Goal: Information Seeking & Learning: Check status

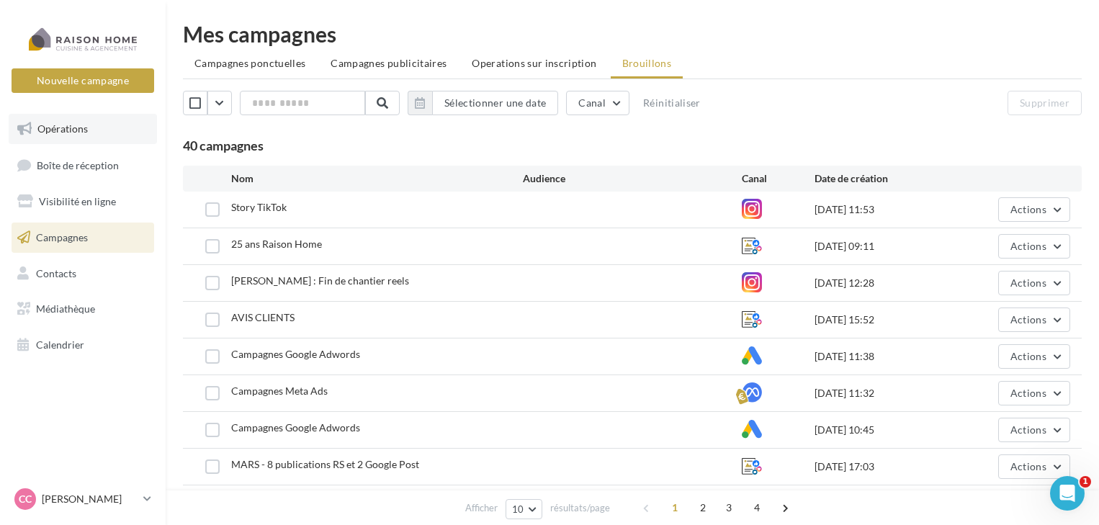
click at [58, 141] on link "Opérations" at bounding box center [83, 129] width 148 height 30
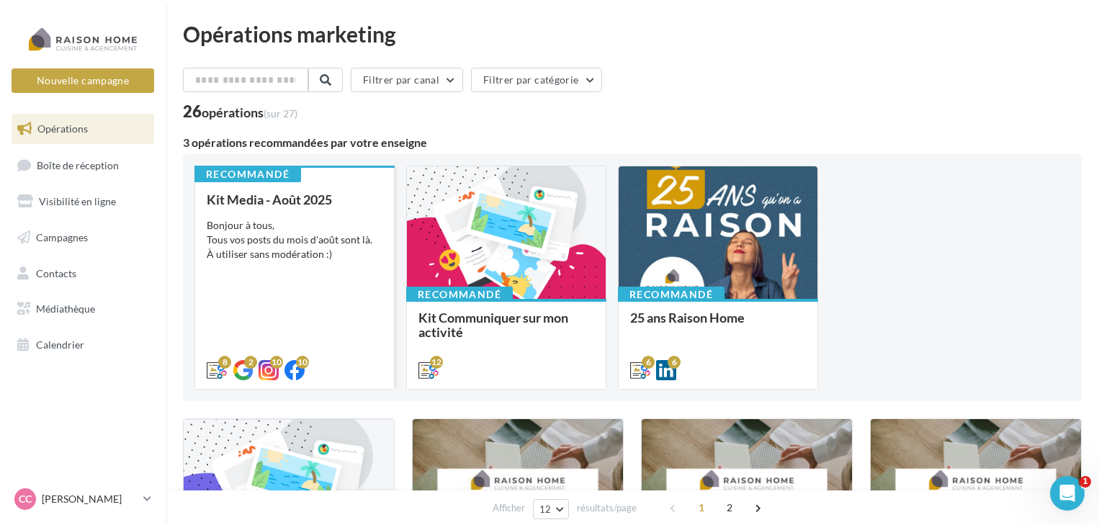
click at [351, 284] on div "Kit Media - Août 2025 Bonjour à tous, Tous vos posts du mois d'août sont là. À …" at bounding box center [295, 284] width 176 height 184
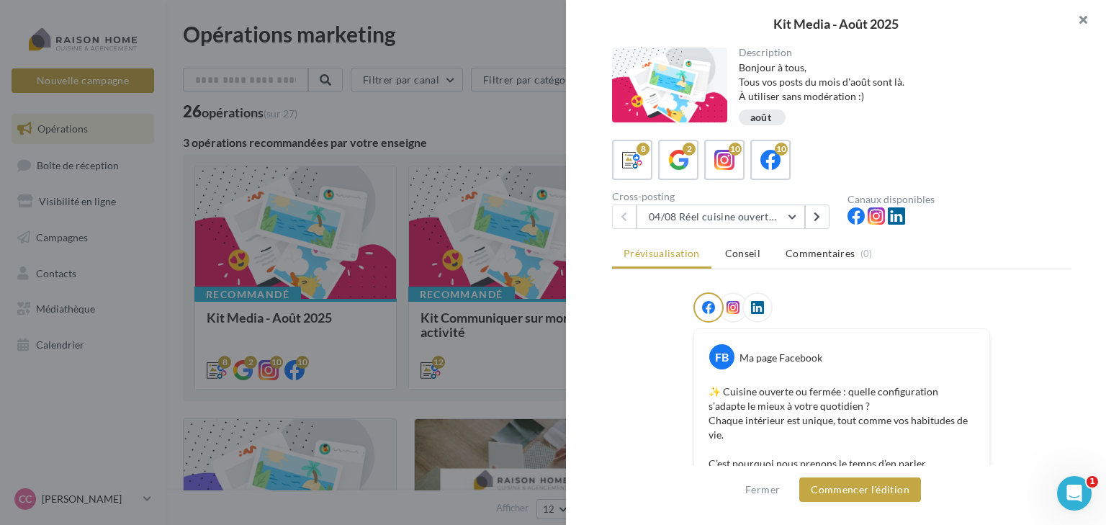
click at [1081, 24] on button "button" at bounding box center [1078, 21] width 58 height 43
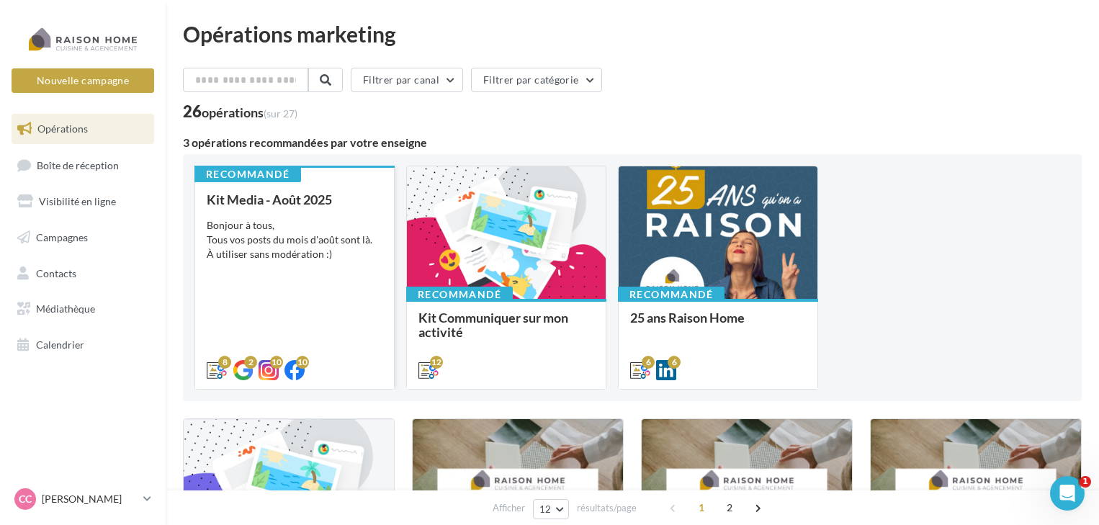
click at [318, 203] on span "Kit Media - Août 2025" at bounding box center [269, 200] width 125 height 16
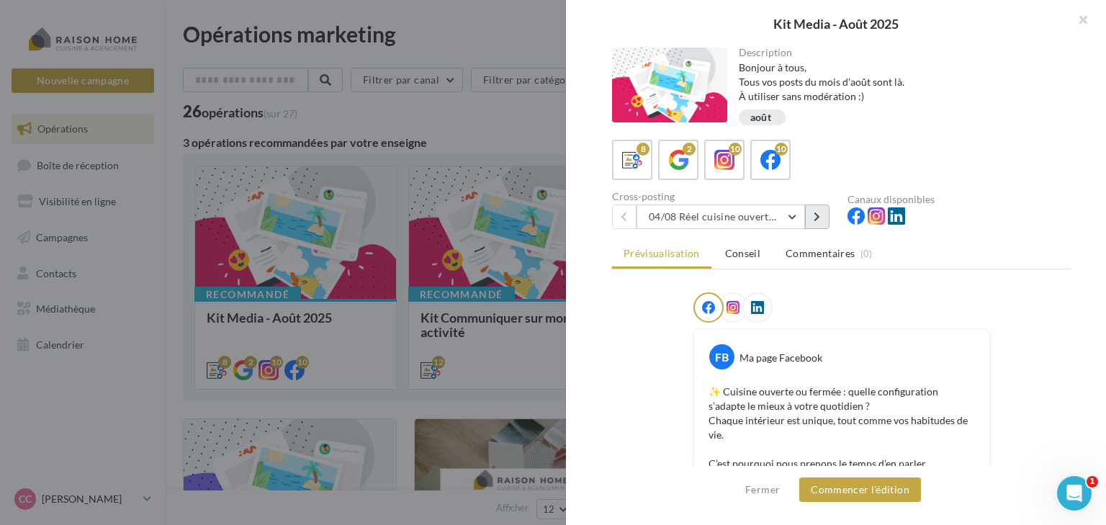
click at [817, 213] on icon at bounding box center [817, 217] width 6 height 10
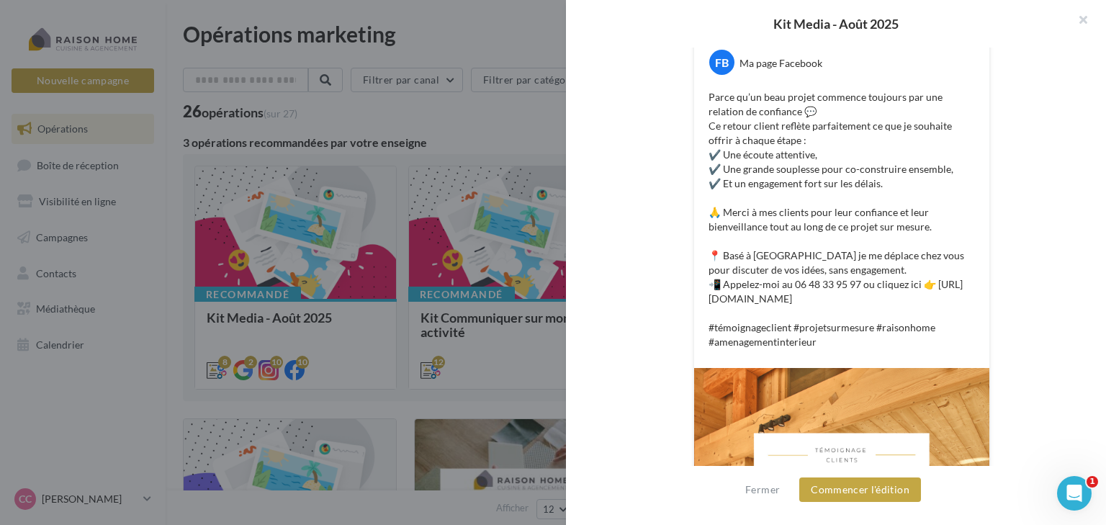
scroll to position [354, 0]
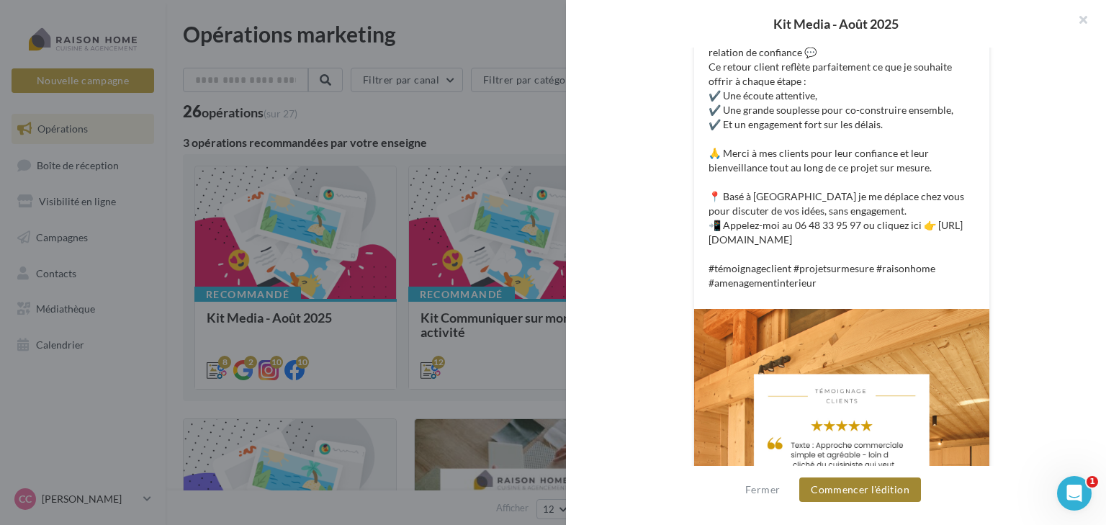
click at [893, 489] on button "Commencer l'édition" at bounding box center [860, 489] width 122 height 24
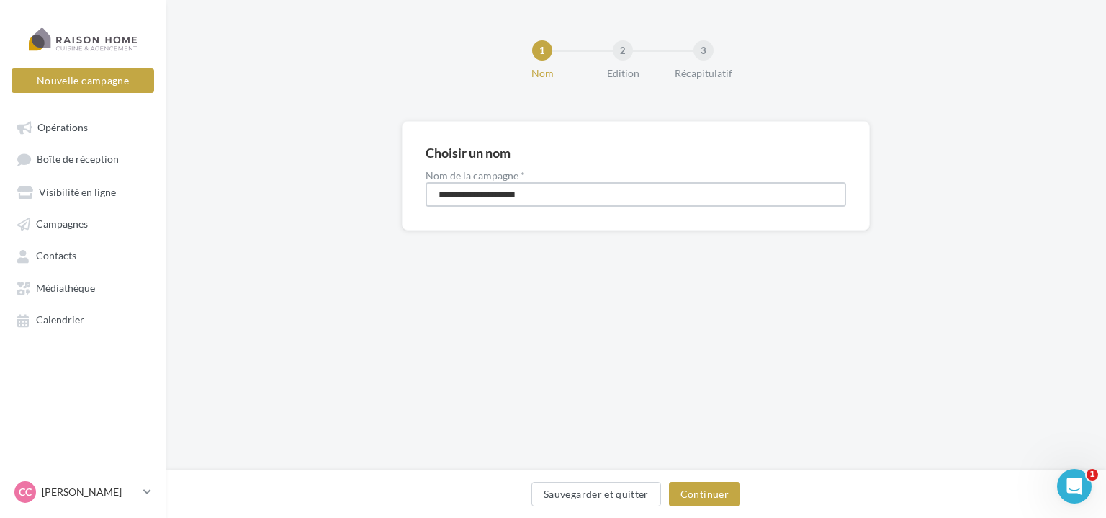
click at [604, 199] on input "**********" at bounding box center [636, 194] width 421 height 24
drag, startPoint x: 604, startPoint y: 199, endPoint x: 369, endPoint y: 219, distance: 234.9
click at [369, 219] on div "**********" at bounding box center [636, 199] width 941 height 156
type input "*********"
click at [688, 498] on button "Continuer" at bounding box center [704, 494] width 71 height 24
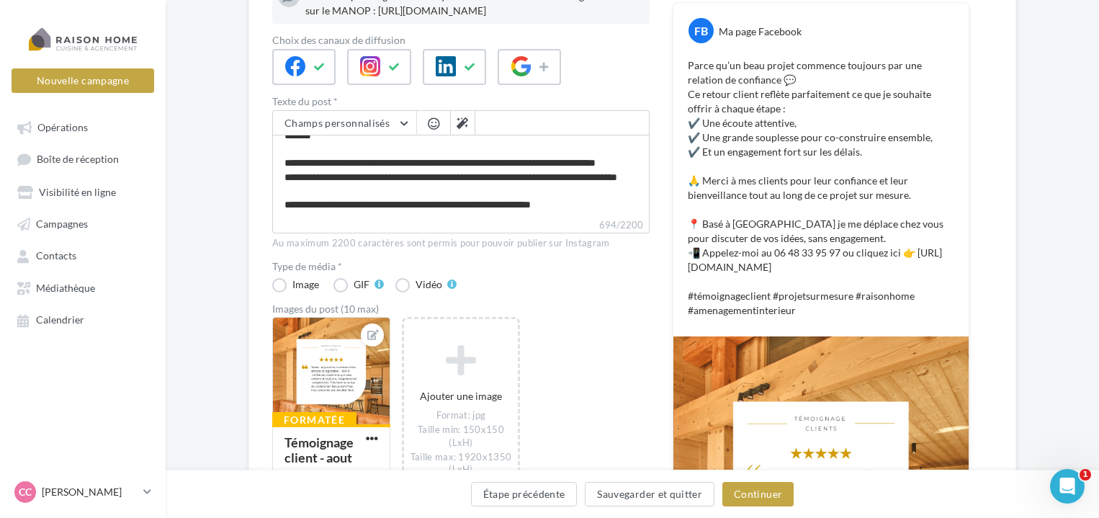
scroll to position [288, 0]
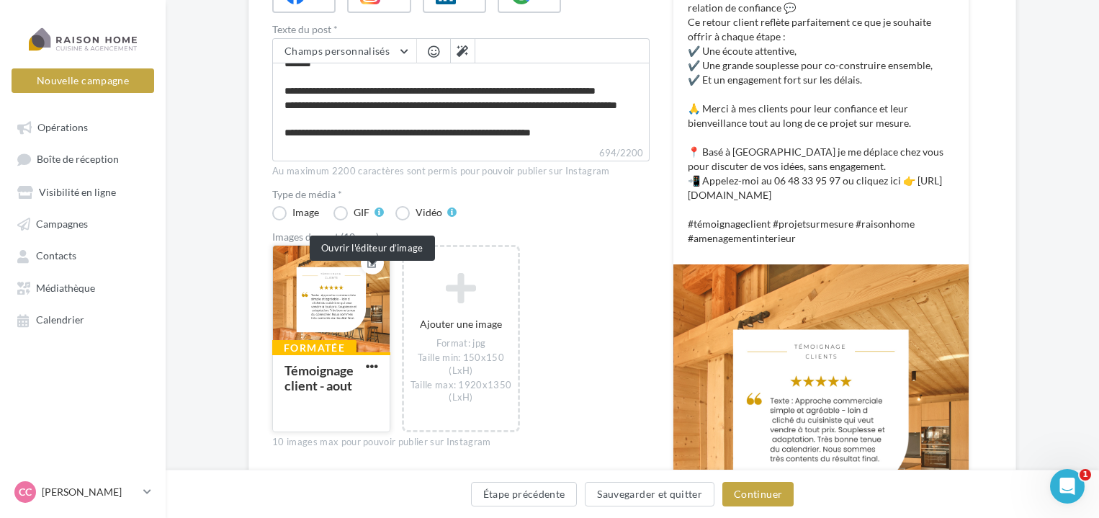
click at [375, 268] on icon at bounding box center [373, 263] width 12 height 10
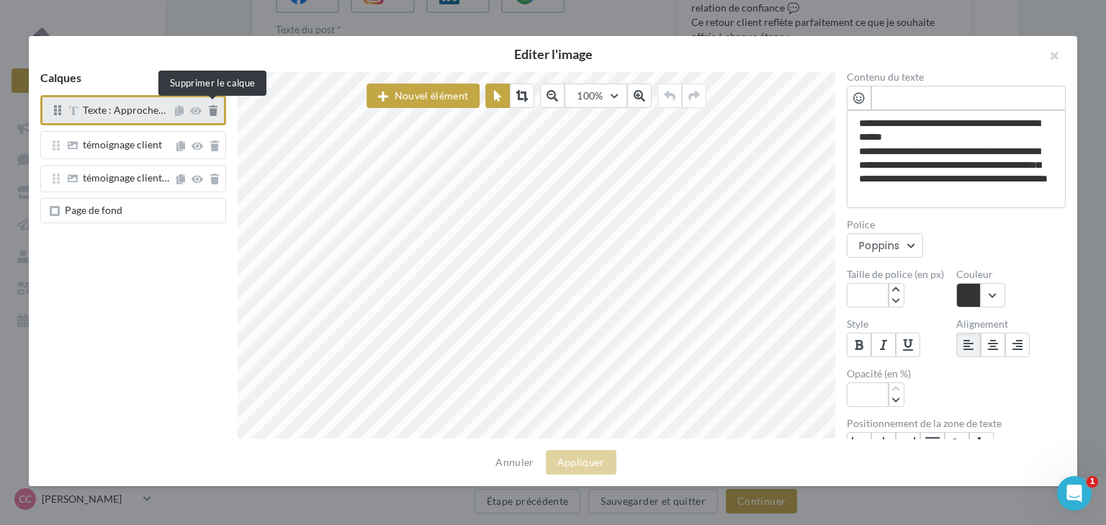
click at [213, 115] on icon at bounding box center [213, 111] width 9 height 10
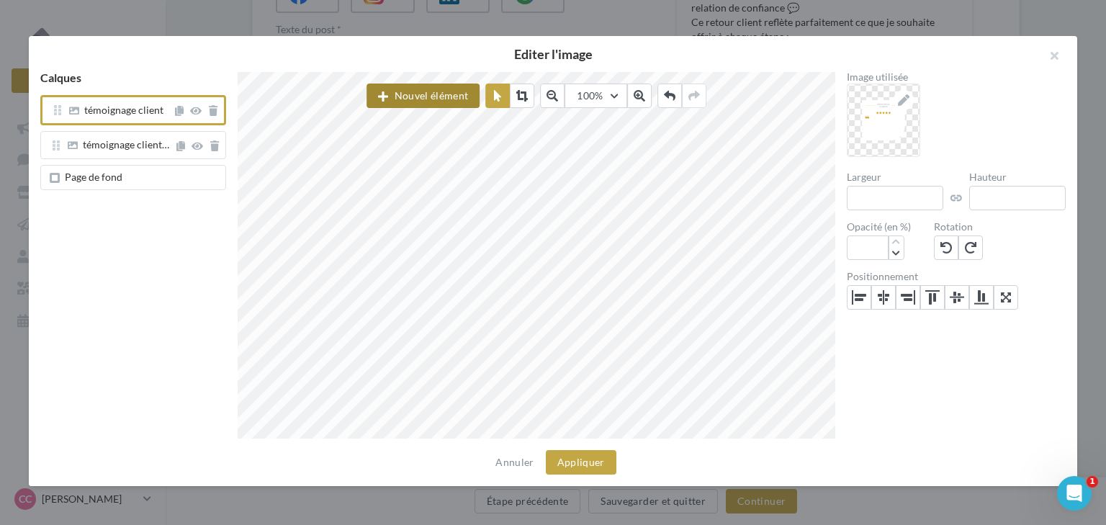
click at [399, 92] on button "Nouvel élément" at bounding box center [423, 96] width 113 height 24
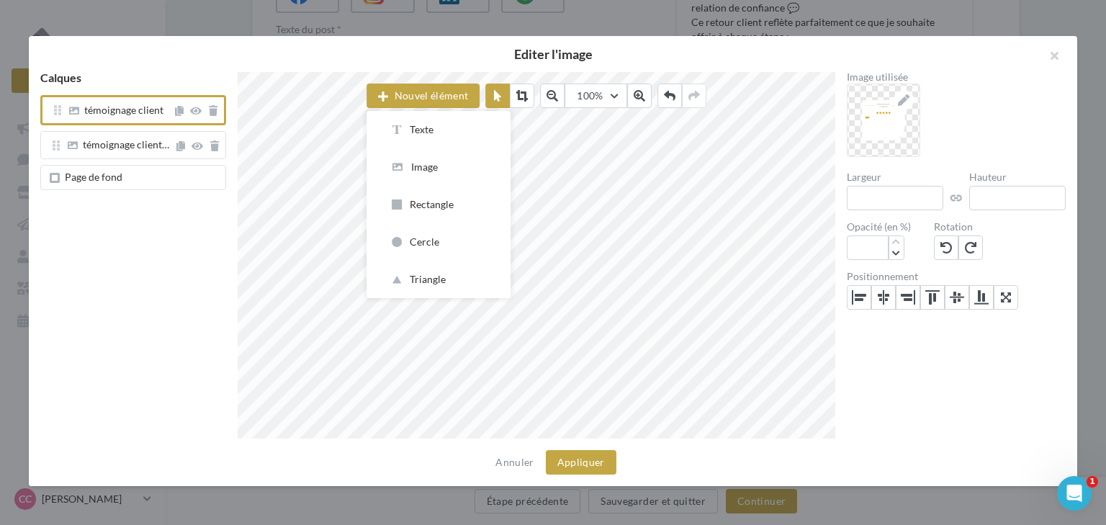
click at [164, 329] on div "Calques témoignage client témoignage client… Page de fond" at bounding box center [133, 255] width 209 height 367
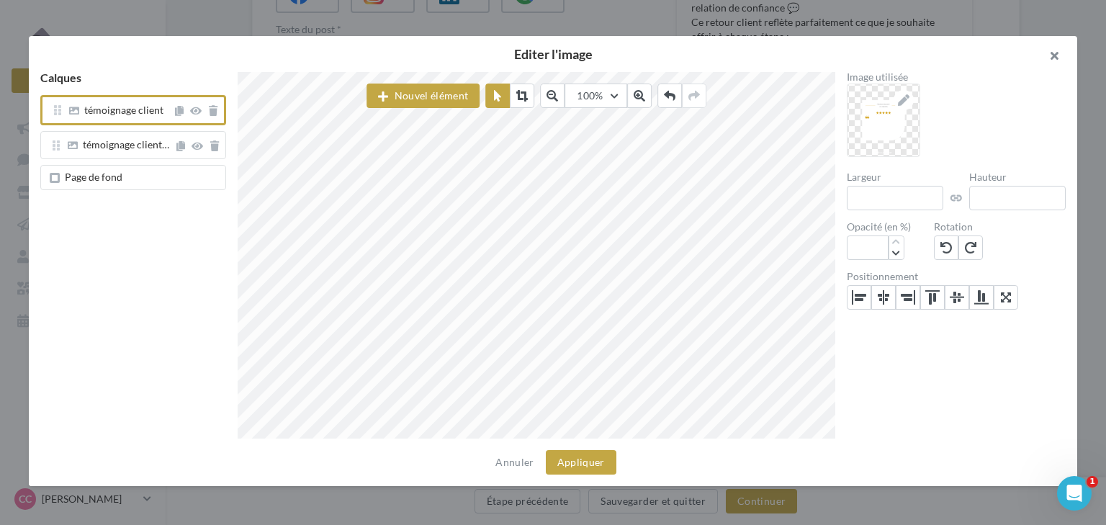
click at [1046, 63] on button "button" at bounding box center [1049, 57] width 58 height 43
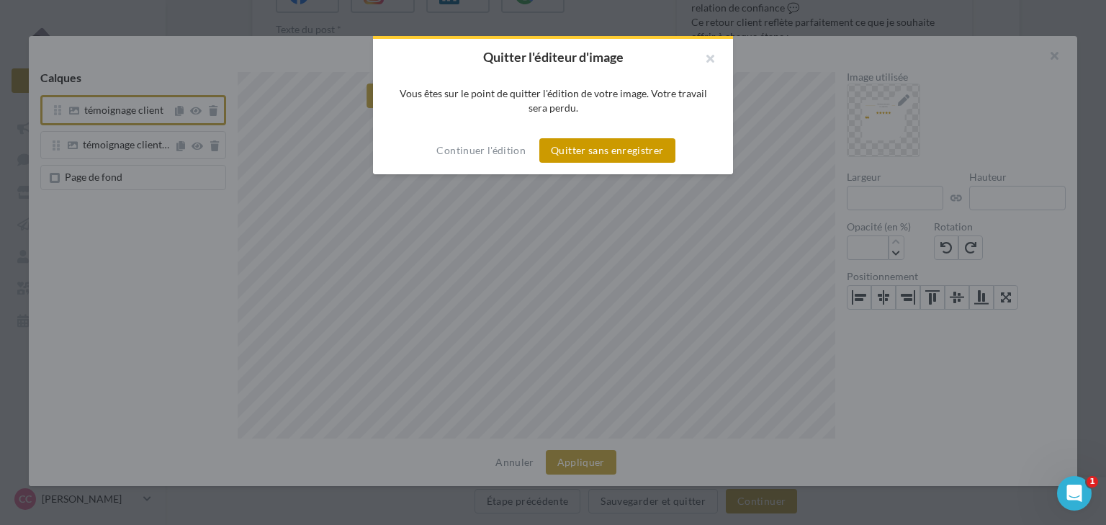
click at [627, 155] on button "Quitter sans enregistrer" at bounding box center [606, 150] width 135 height 24
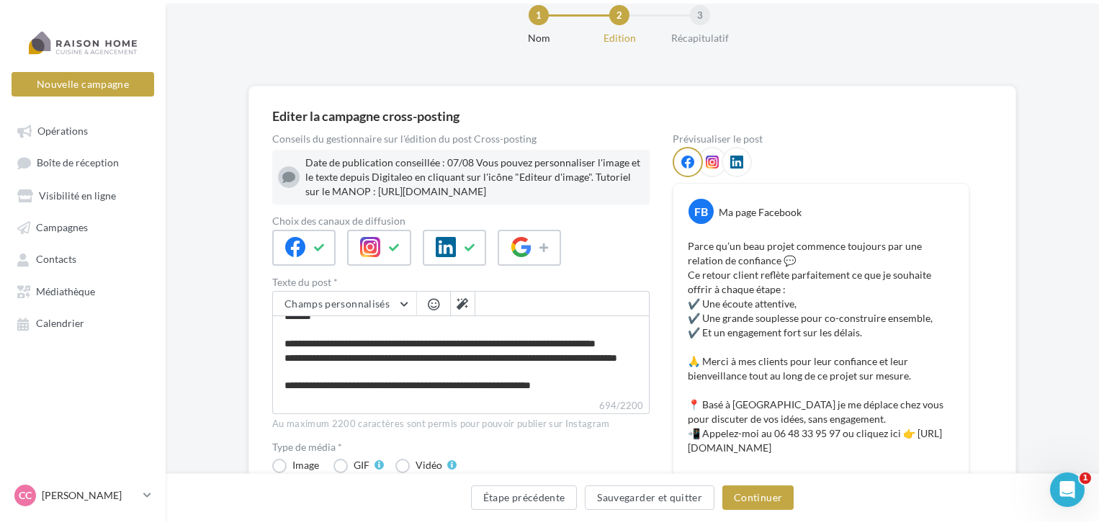
scroll to position [0, 0]
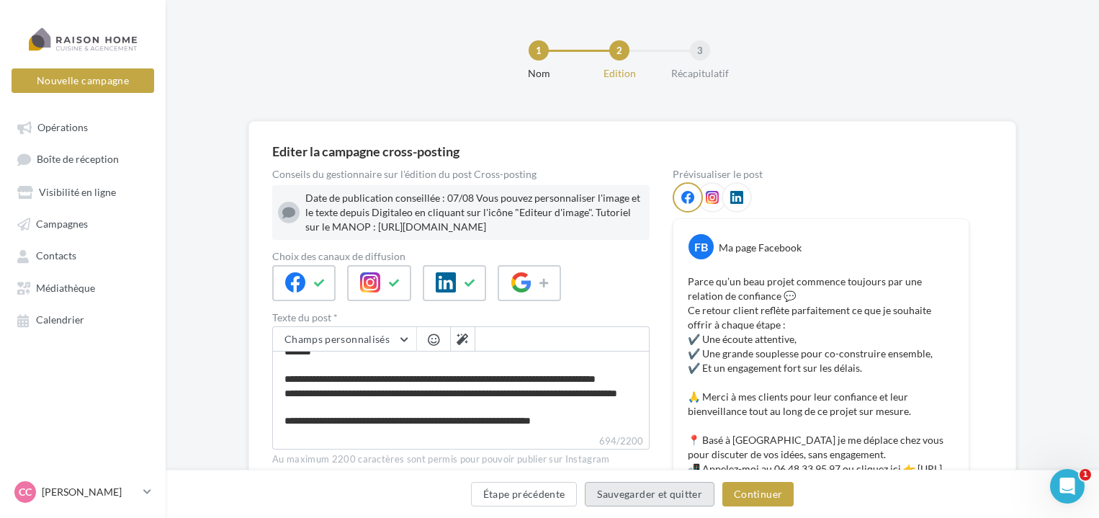
click at [648, 492] on button "Sauvegarder et quitter" at bounding box center [650, 494] width 130 height 24
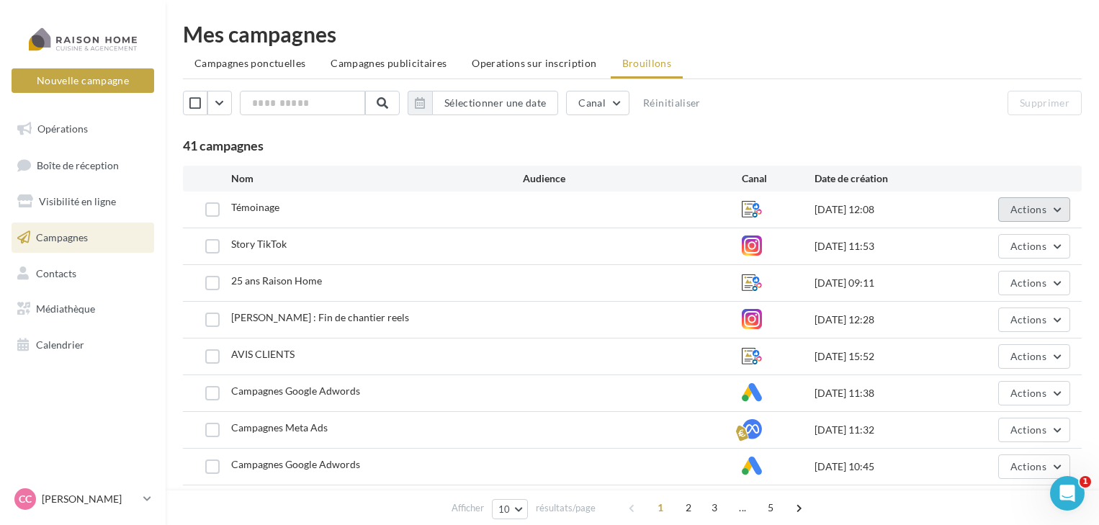
click at [1009, 215] on button "Actions" at bounding box center [1034, 209] width 72 height 24
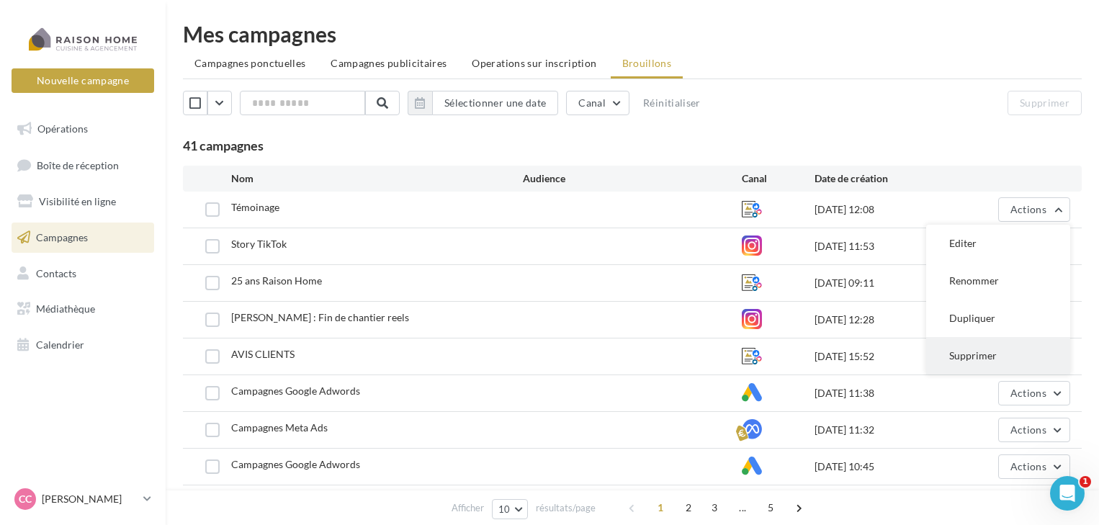
click at [1005, 352] on button "Supprimer" at bounding box center [998, 355] width 144 height 37
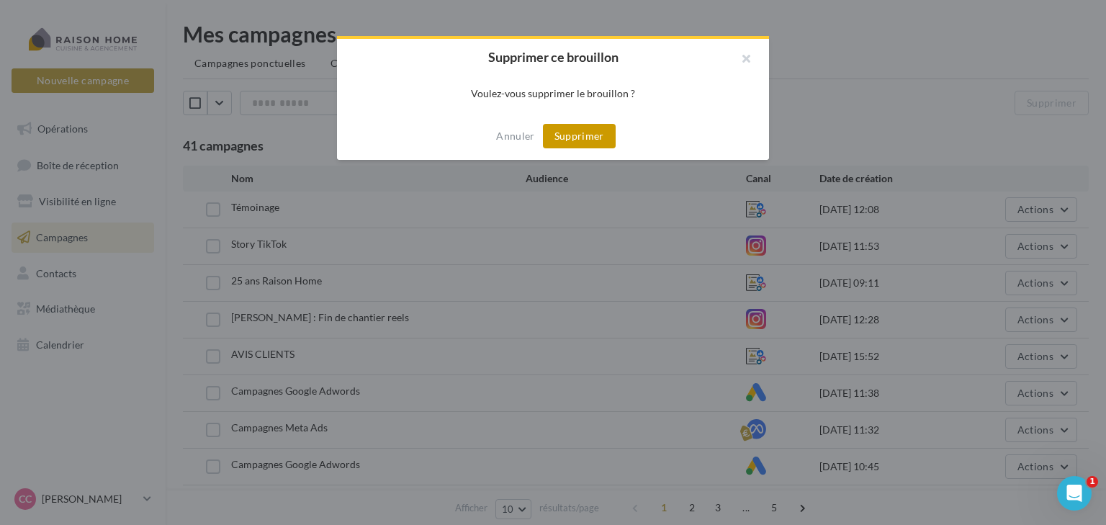
click at [564, 131] on button "Supprimer" at bounding box center [579, 136] width 73 height 24
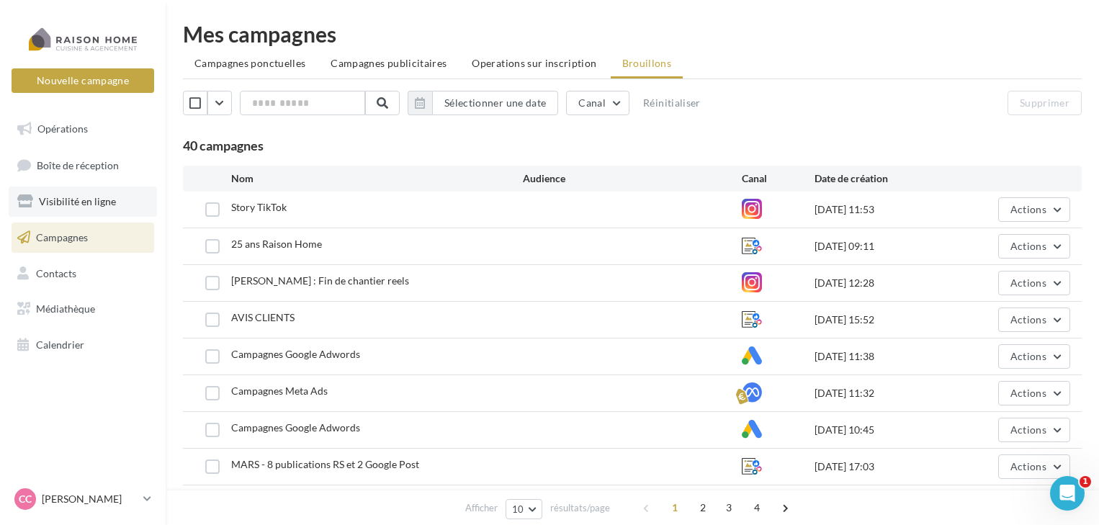
click at [115, 201] on link "Visibilité en ligne" at bounding box center [83, 202] width 148 height 30
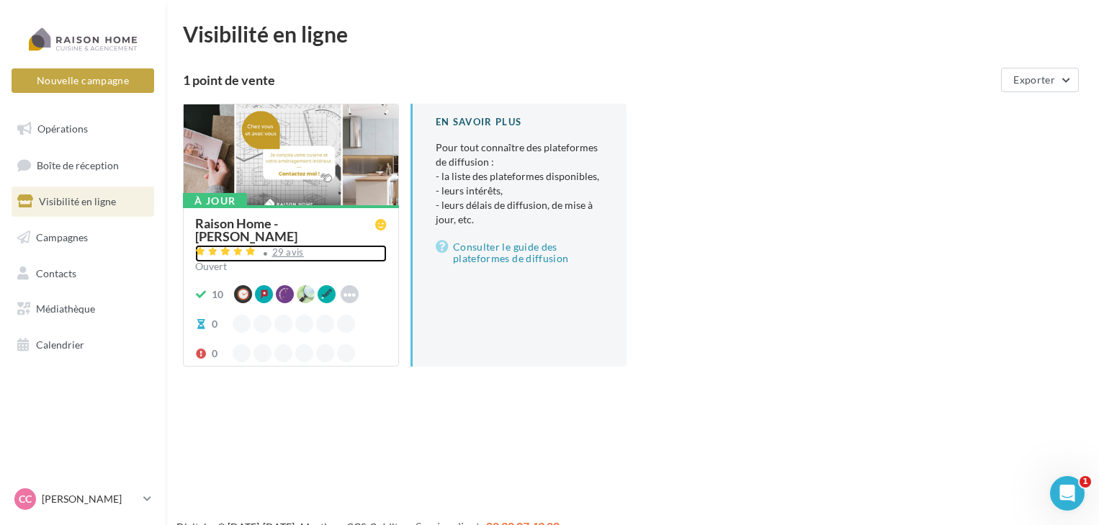
click at [355, 253] on div "29 avis" at bounding box center [291, 253] width 192 height 17
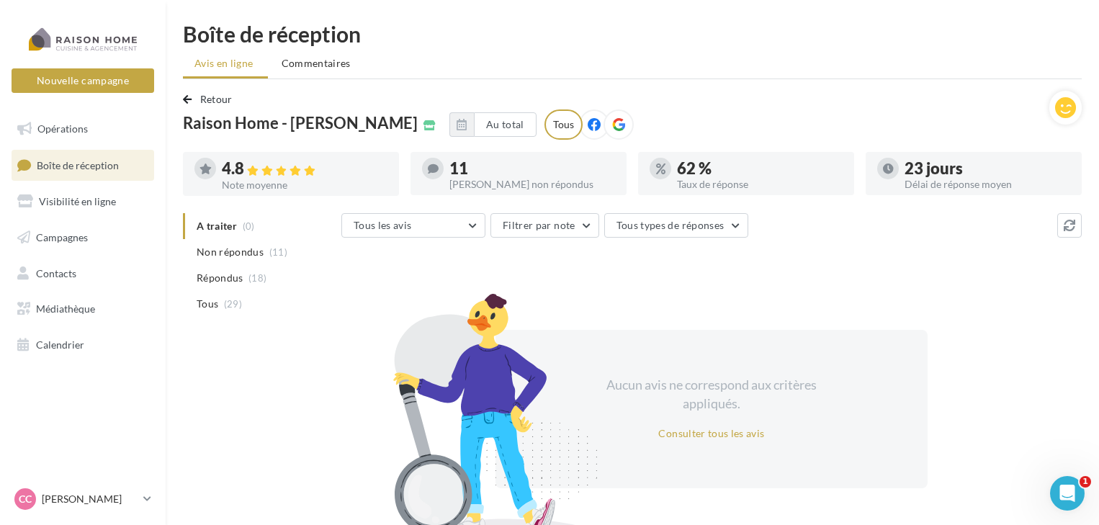
click at [588, 119] on icon at bounding box center [594, 124] width 13 height 13
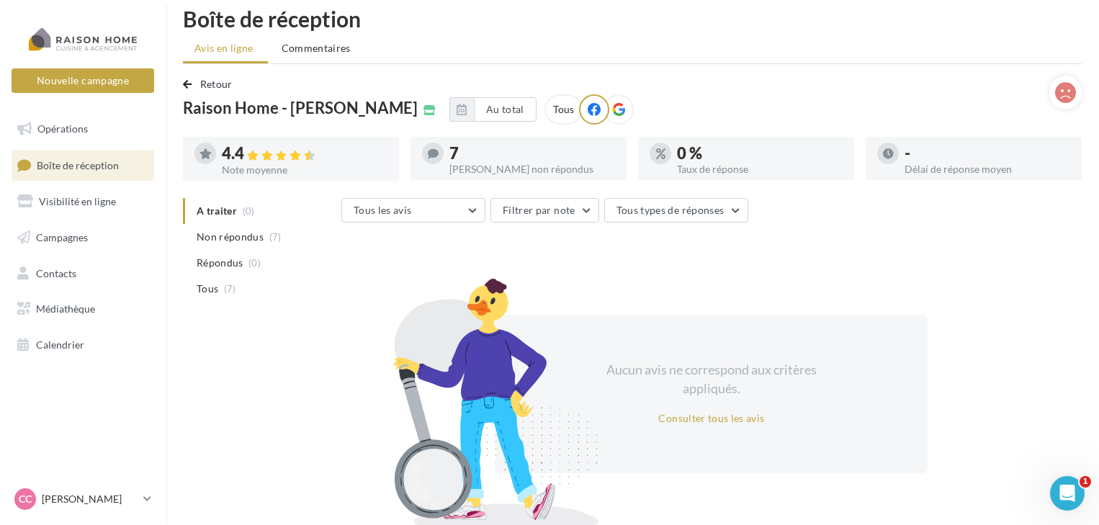
scroll to position [4, 0]
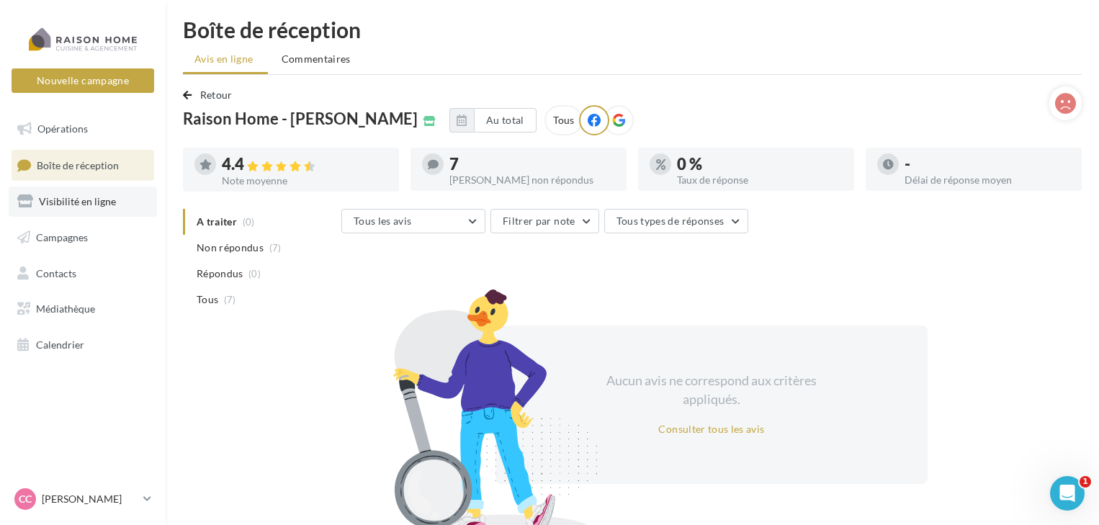
click at [86, 201] on span "Visibilité en ligne" at bounding box center [77, 201] width 77 height 12
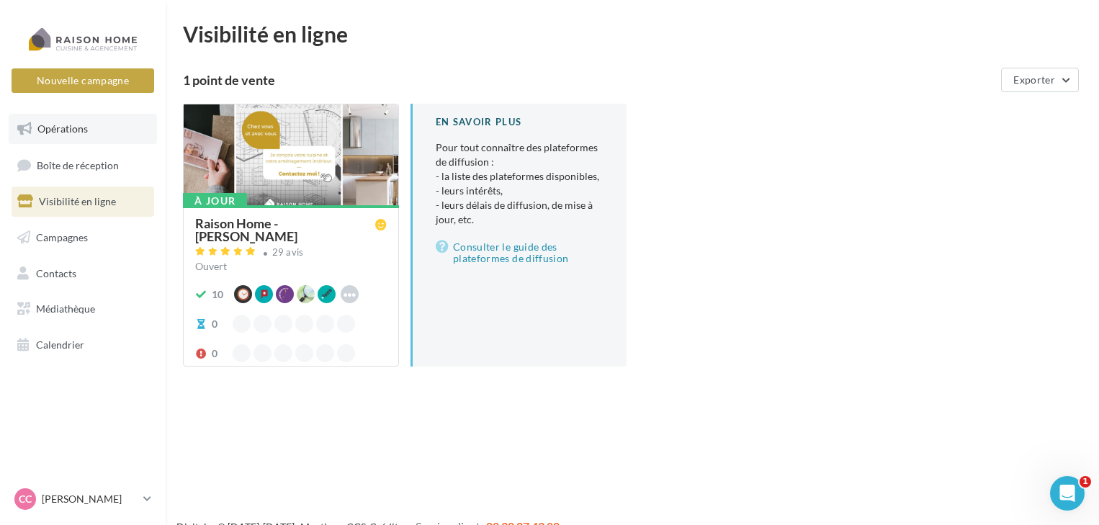
click at [79, 138] on link "Opérations" at bounding box center [83, 129] width 148 height 30
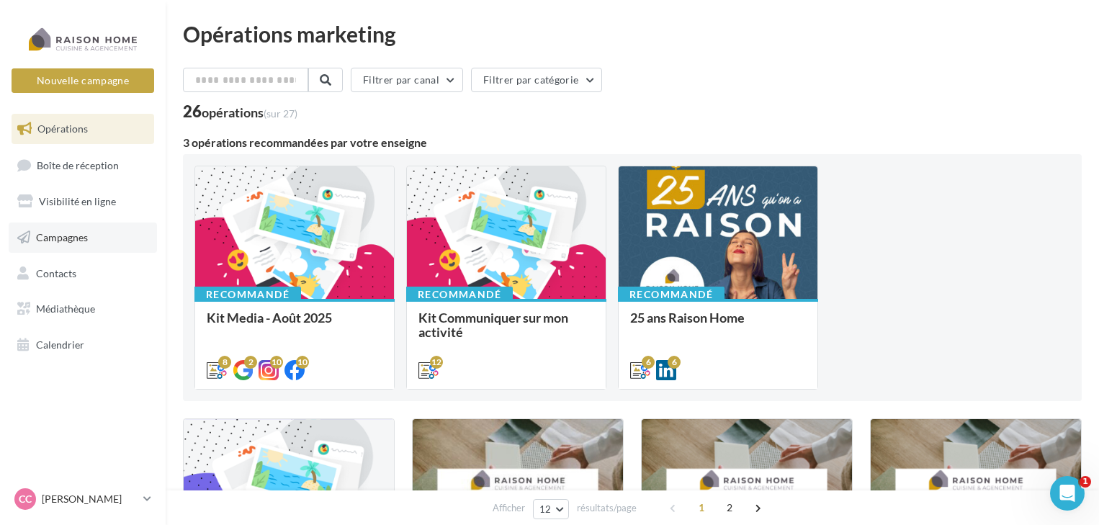
click at [86, 228] on link "Campagnes" at bounding box center [83, 238] width 148 height 30
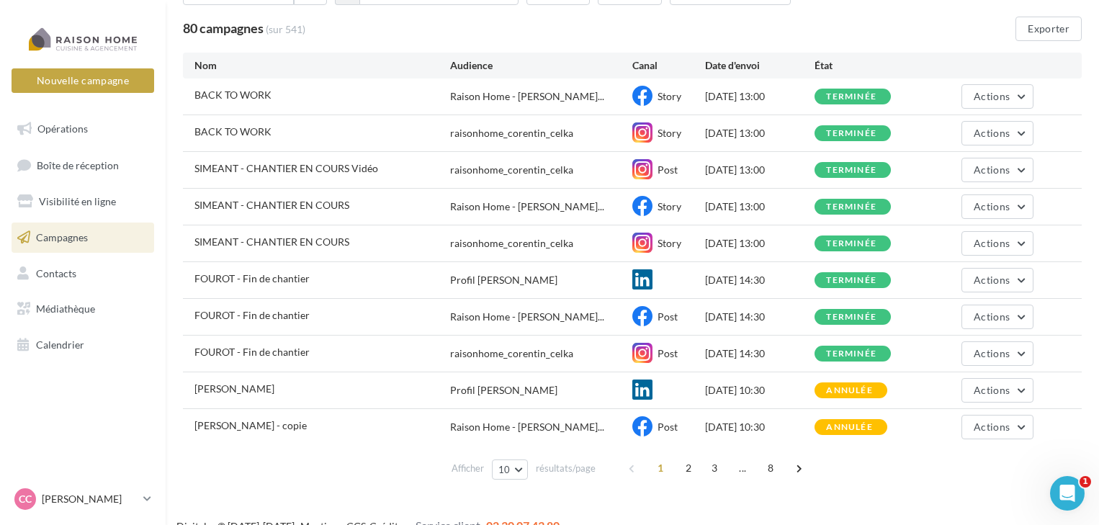
scroll to position [130, 0]
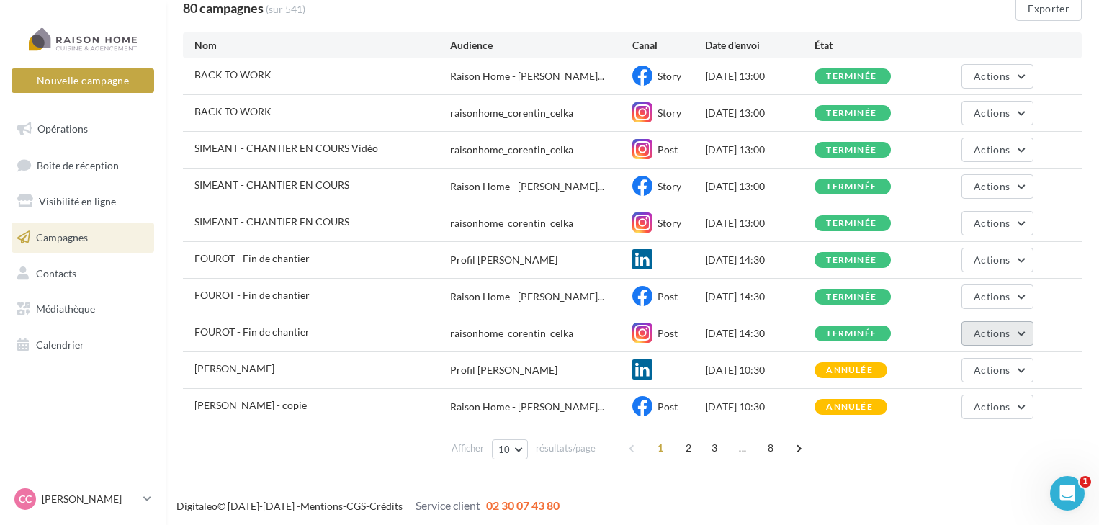
click at [992, 328] on span "Actions" at bounding box center [992, 333] width 36 height 12
click at [984, 370] on button "Voir les résultats" at bounding box center [961, 367] width 144 height 37
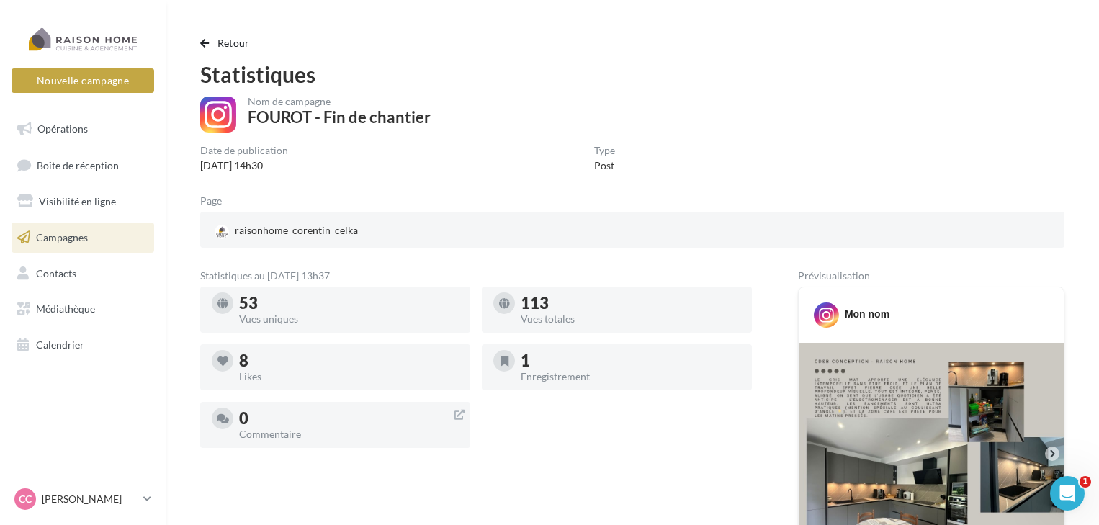
click at [228, 43] on span "Retour" at bounding box center [233, 43] width 32 height 12
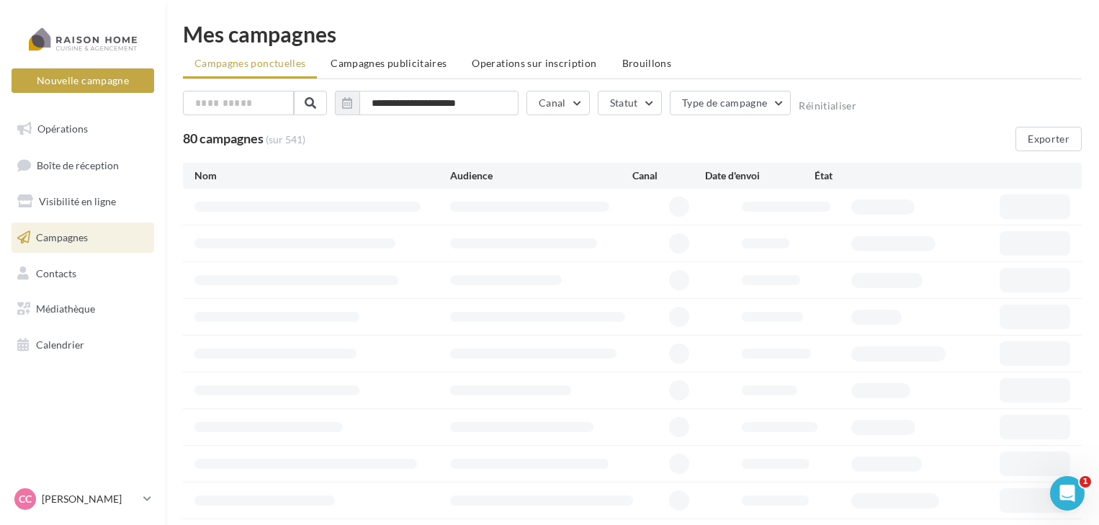
scroll to position [97, 0]
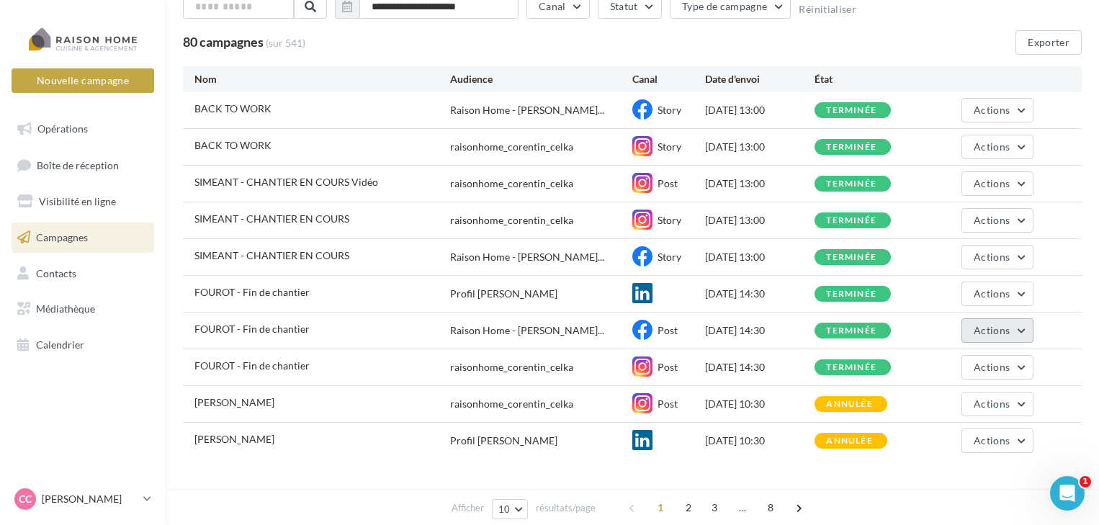
click at [997, 326] on span "Actions" at bounding box center [992, 330] width 36 height 12
click at [994, 352] on button "Voir les résultats" at bounding box center [961, 364] width 144 height 37
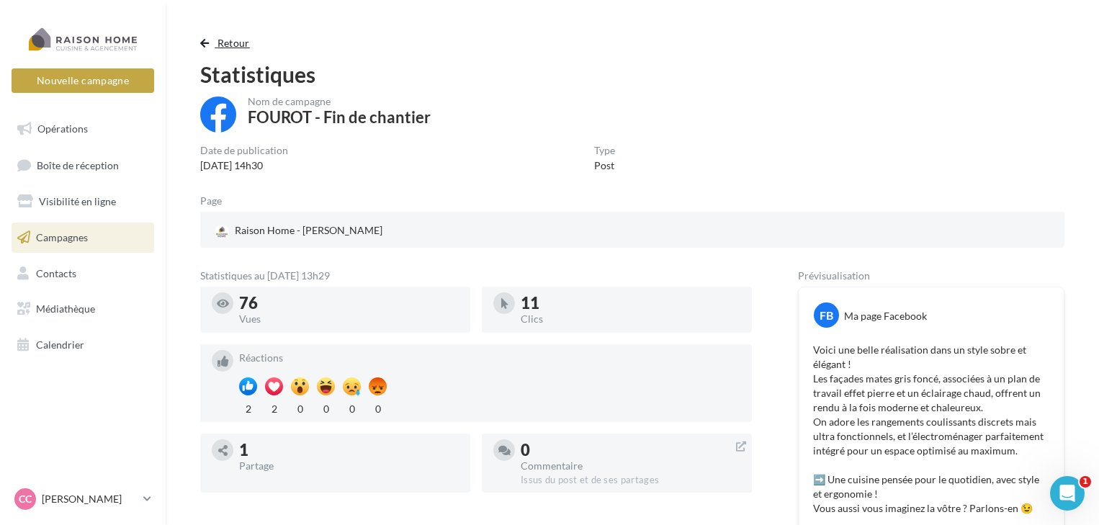
click at [230, 45] on span "Retour" at bounding box center [233, 43] width 32 height 12
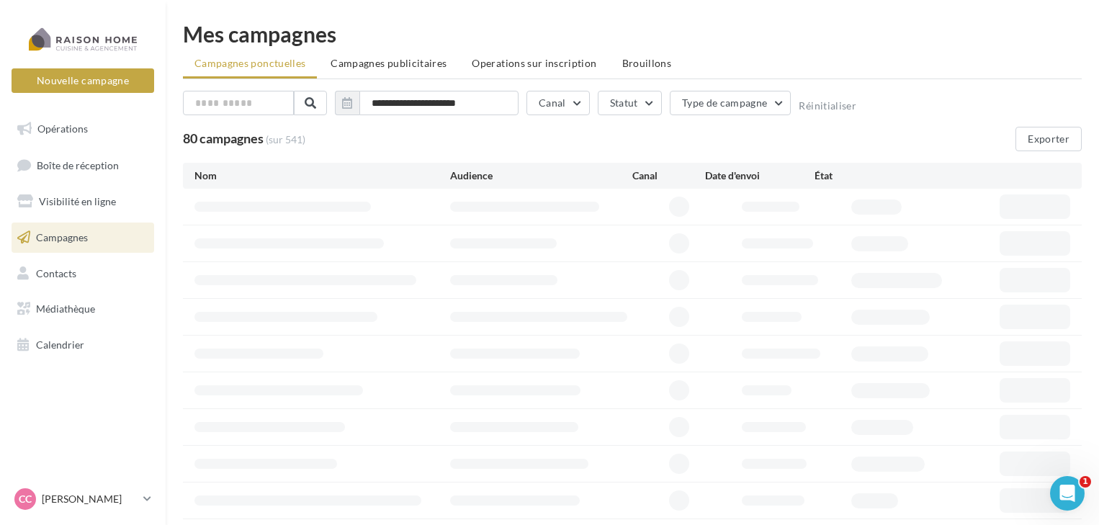
scroll to position [97, 0]
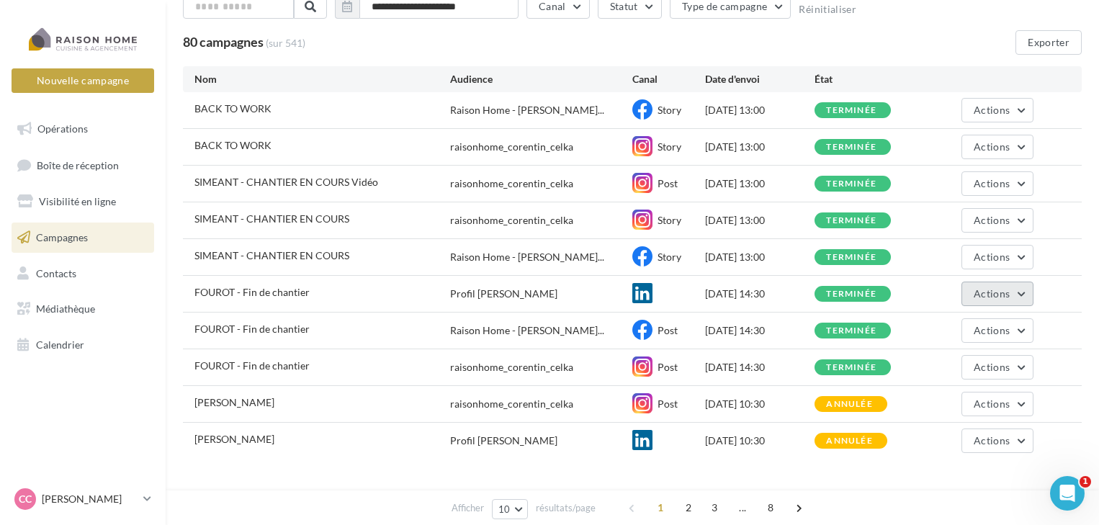
click at [985, 300] on button "Actions" at bounding box center [997, 294] width 72 height 24
click at [982, 323] on button "Voir les résultats" at bounding box center [961, 327] width 144 height 37
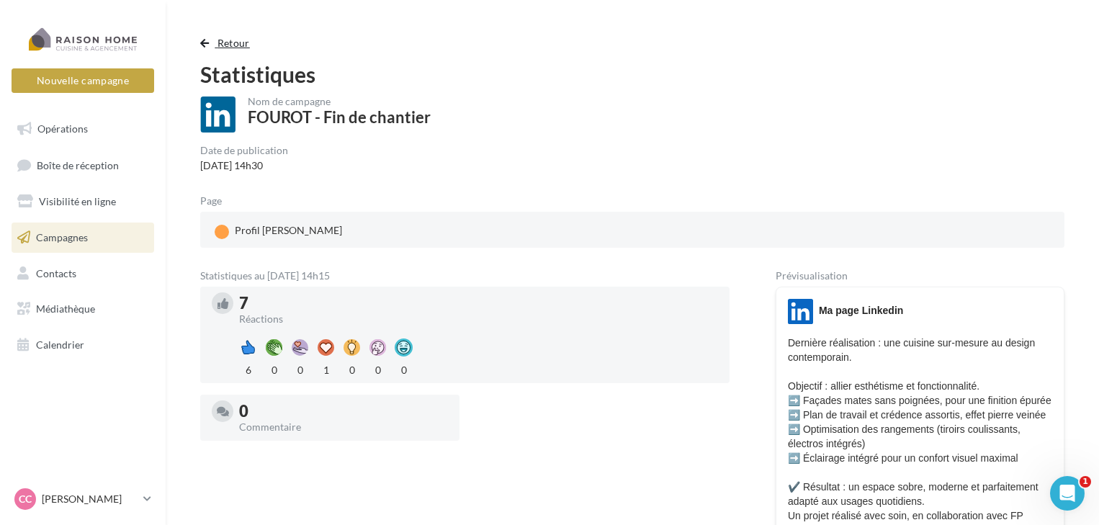
click at [211, 48] on button "Retour" at bounding box center [227, 43] width 55 height 17
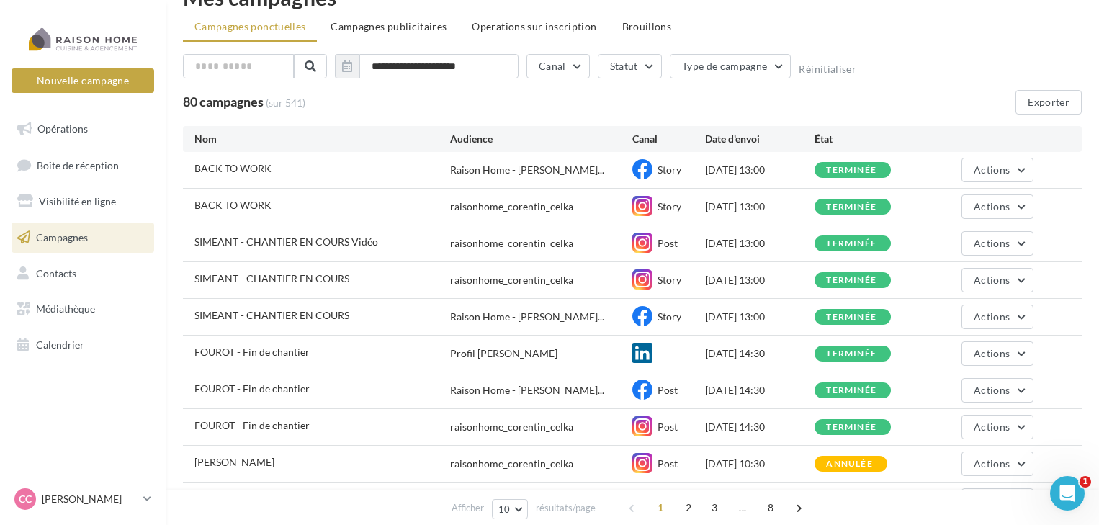
scroll to position [24, 0]
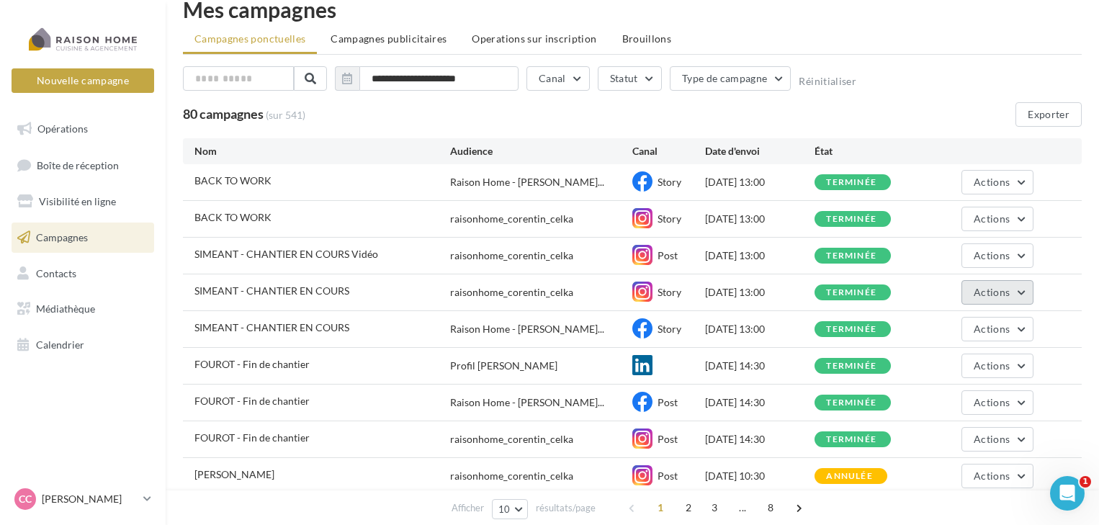
click at [1014, 287] on button "Actions" at bounding box center [997, 292] width 72 height 24
click at [979, 328] on button "Voir les résultats" at bounding box center [961, 326] width 144 height 37
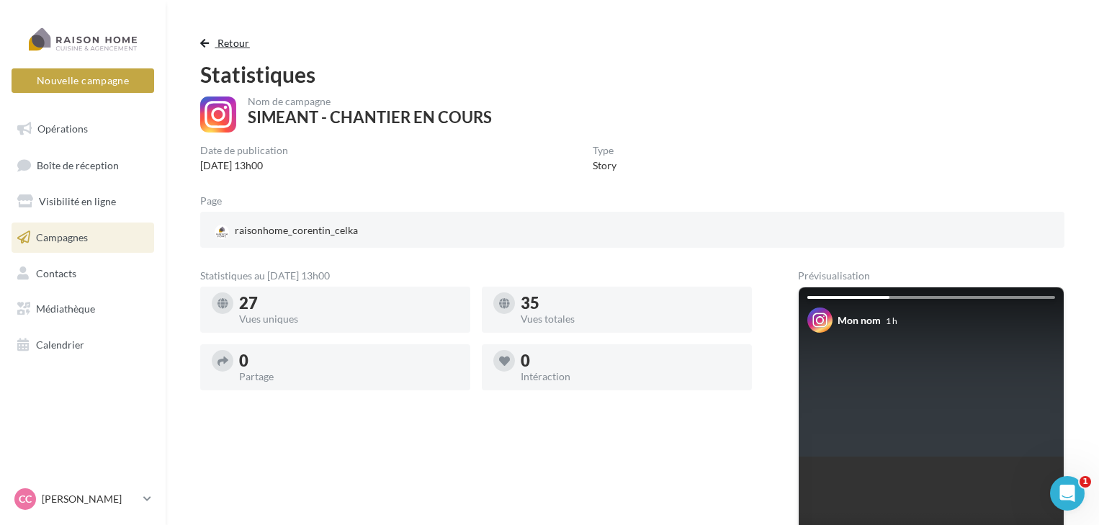
click at [217, 42] on span "Retour" at bounding box center [233, 43] width 32 height 12
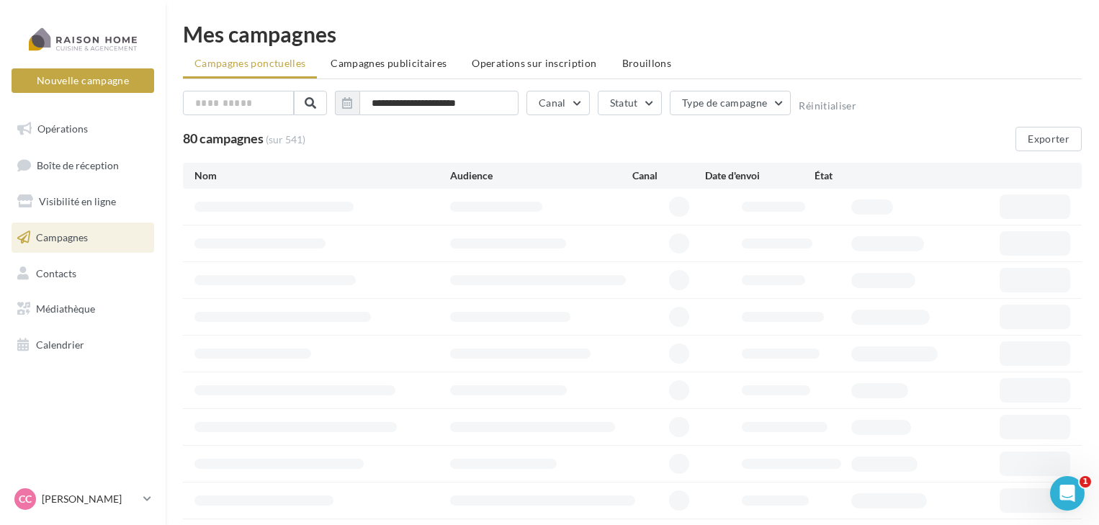
scroll to position [24, 0]
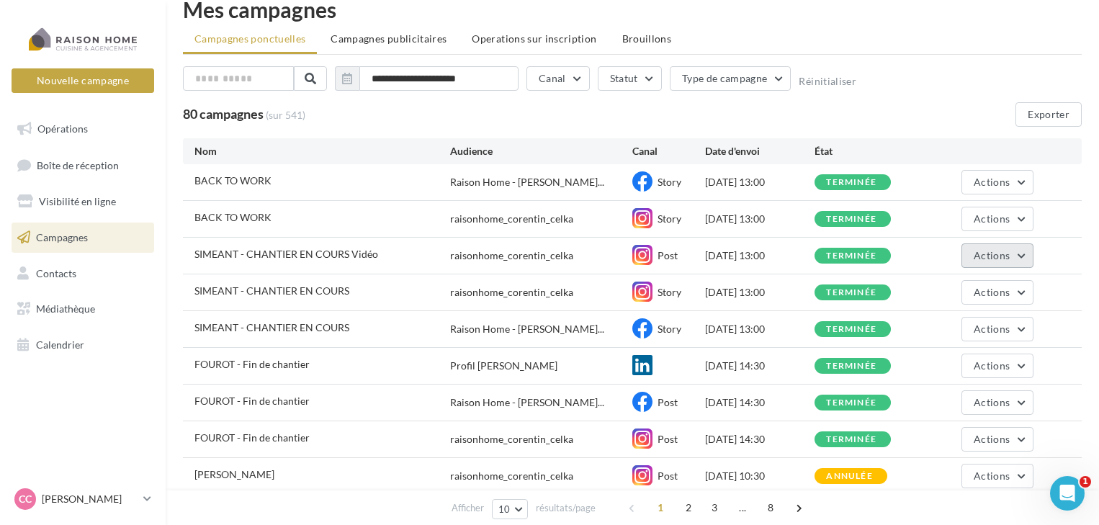
click at [987, 258] on span "Actions" at bounding box center [992, 255] width 36 height 12
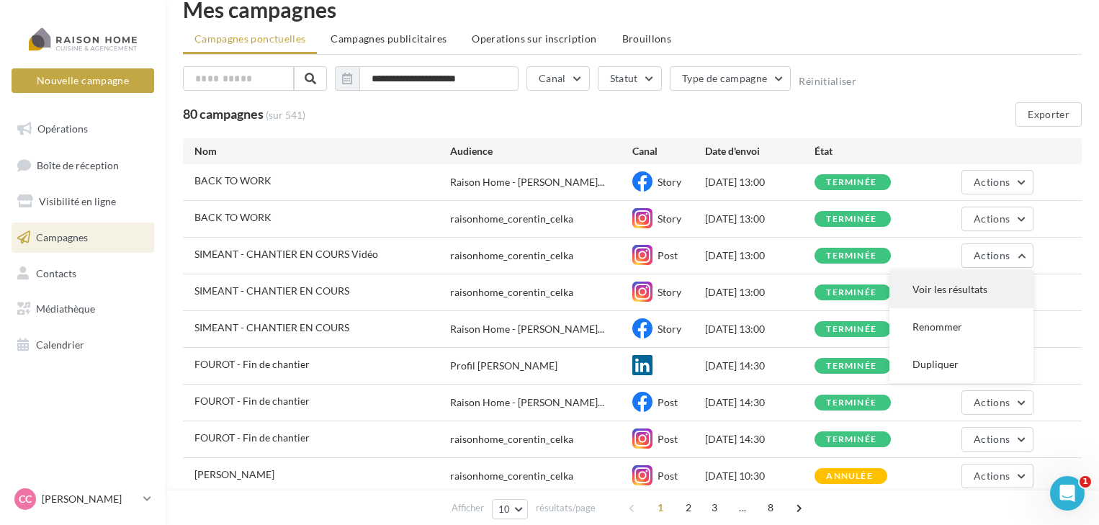
click at [973, 283] on button "Voir les résultats" at bounding box center [961, 289] width 144 height 37
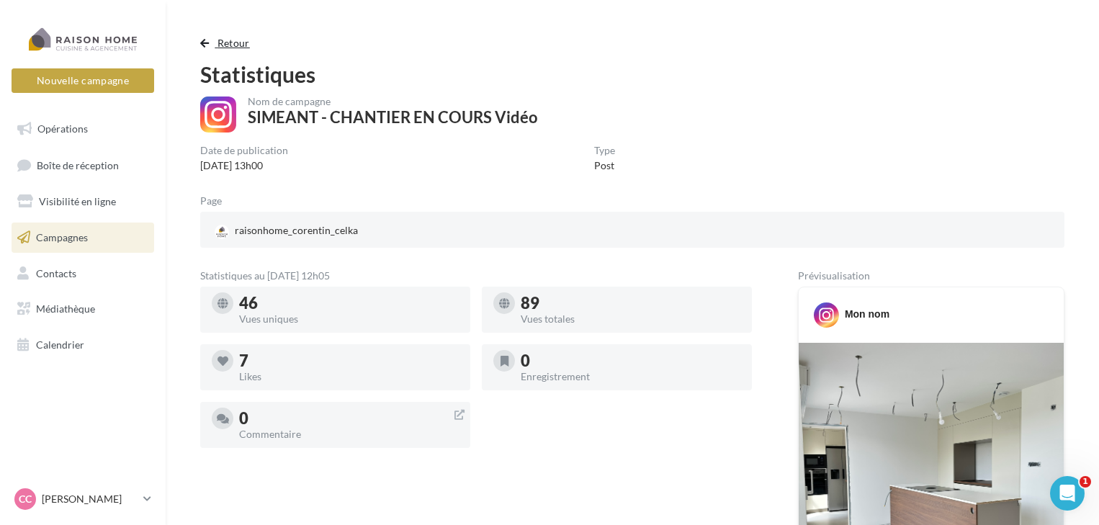
click at [230, 42] on span "Retour" at bounding box center [233, 43] width 32 height 12
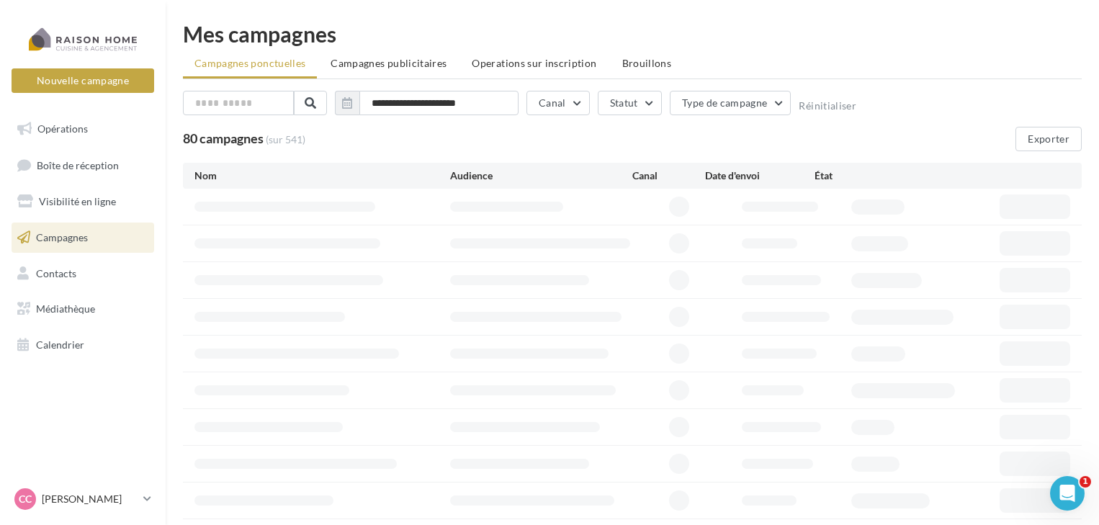
scroll to position [24, 0]
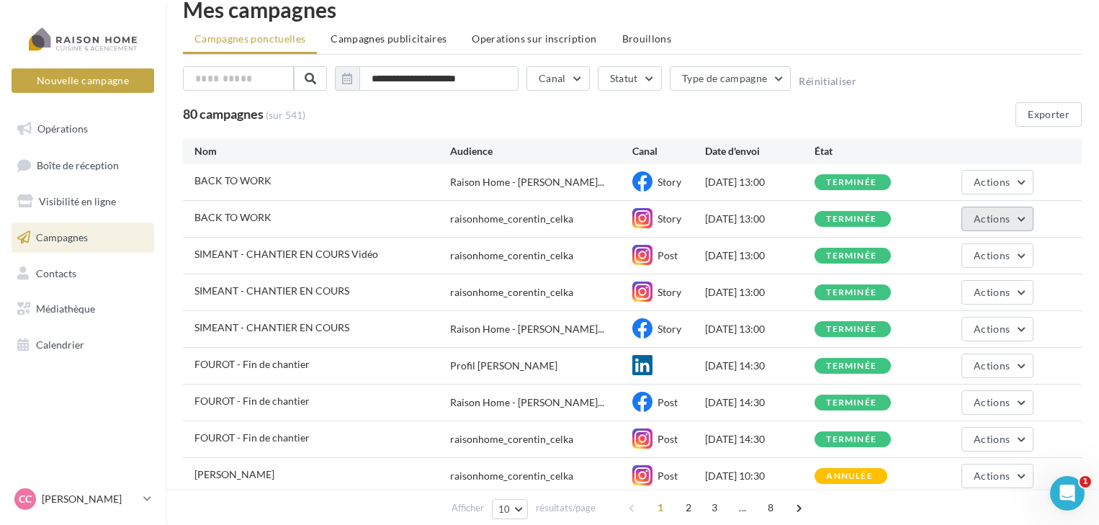
click at [1029, 220] on button "Actions" at bounding box center [997, 219] width 72 height 24
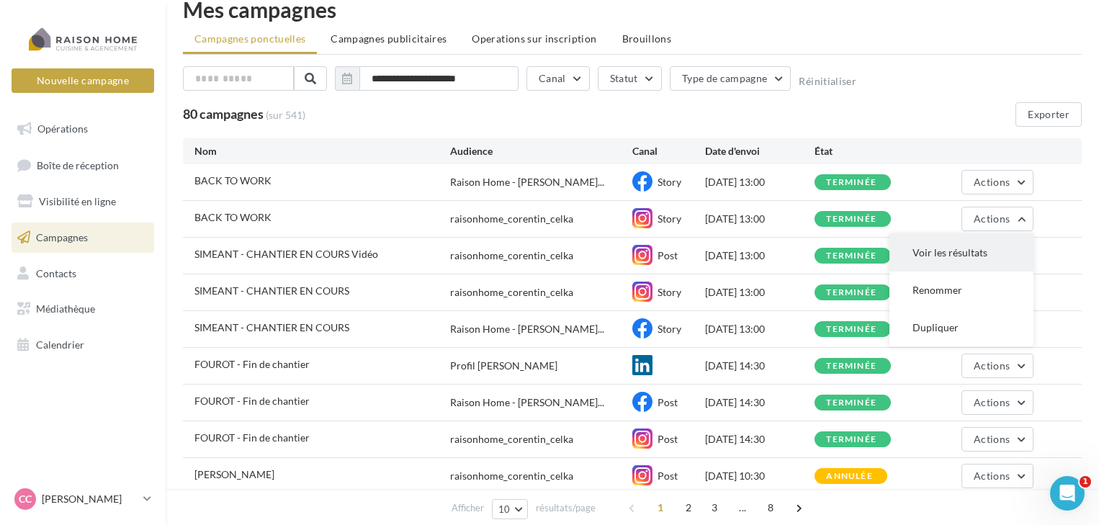
click at [984, 251] on button "Voir les résultats" at bounding box center [961, 252] width 144 height 37
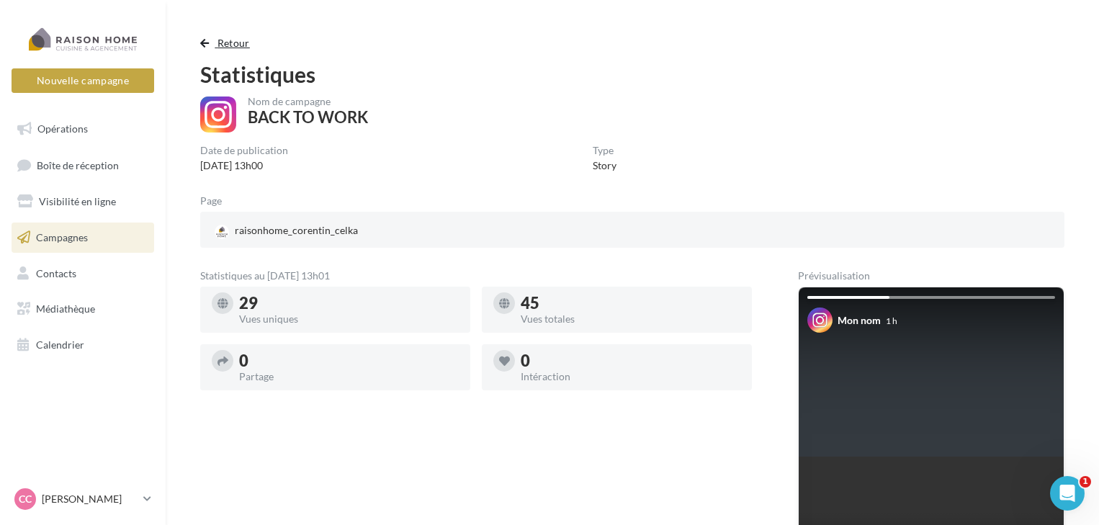
click at [216, 41] on button "Retour" at bounding box center [227, 43] width 55 height 17
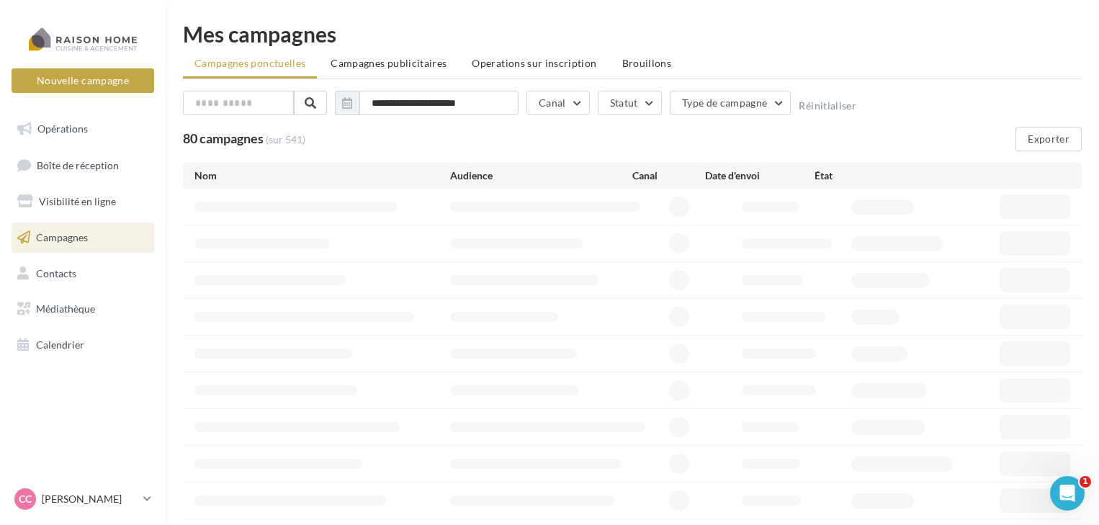
scroll to position [24, 0]
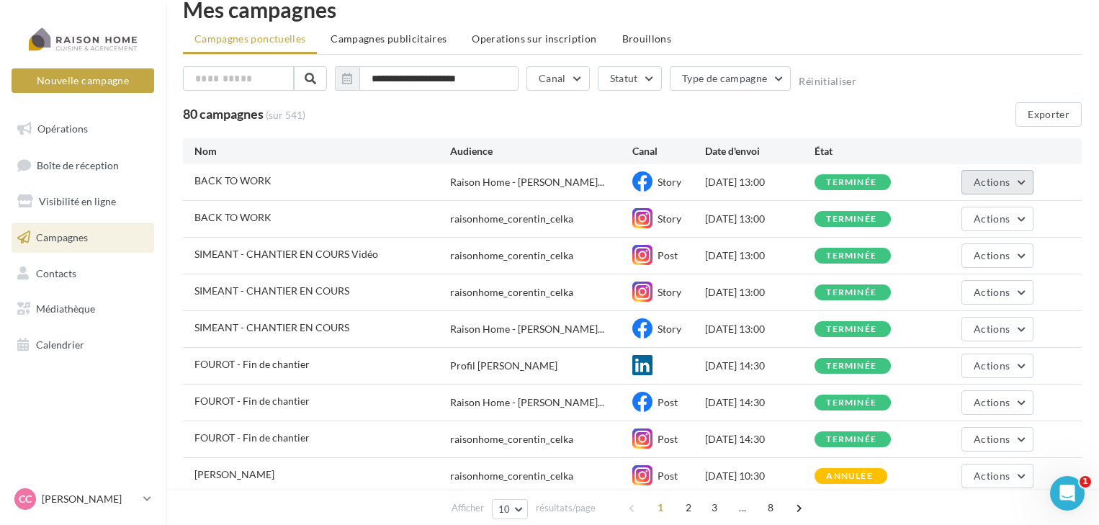
click at [995, 184] on span "Actions" at bounding box center [992, 182] width 36 height 12
click at [998, 209] on button "Voir les résultats" at bounding box center [961, 215] width 144 height 37
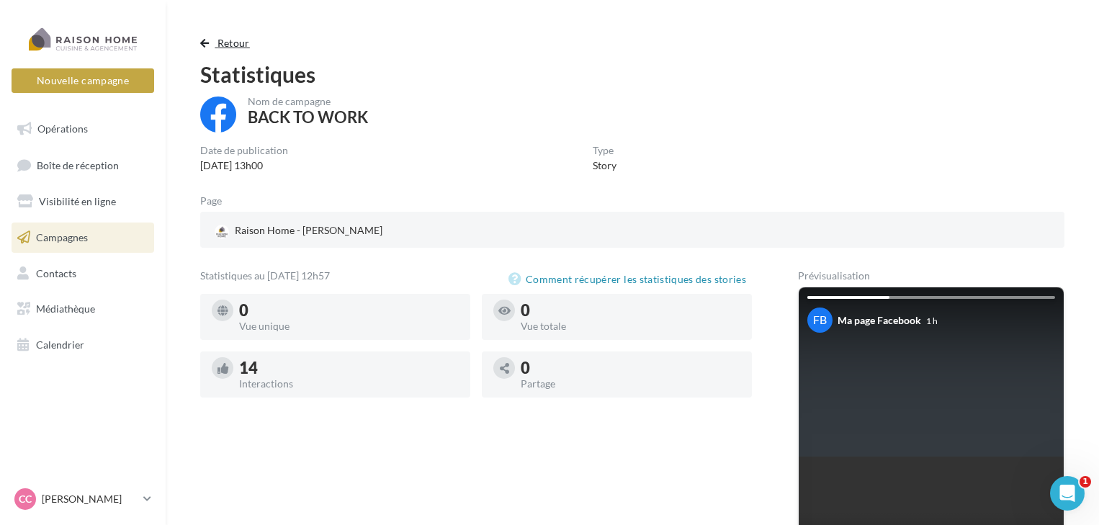
click at [211, 35] on button "Retour" at bounding box center [227, 43] width 55 height 17
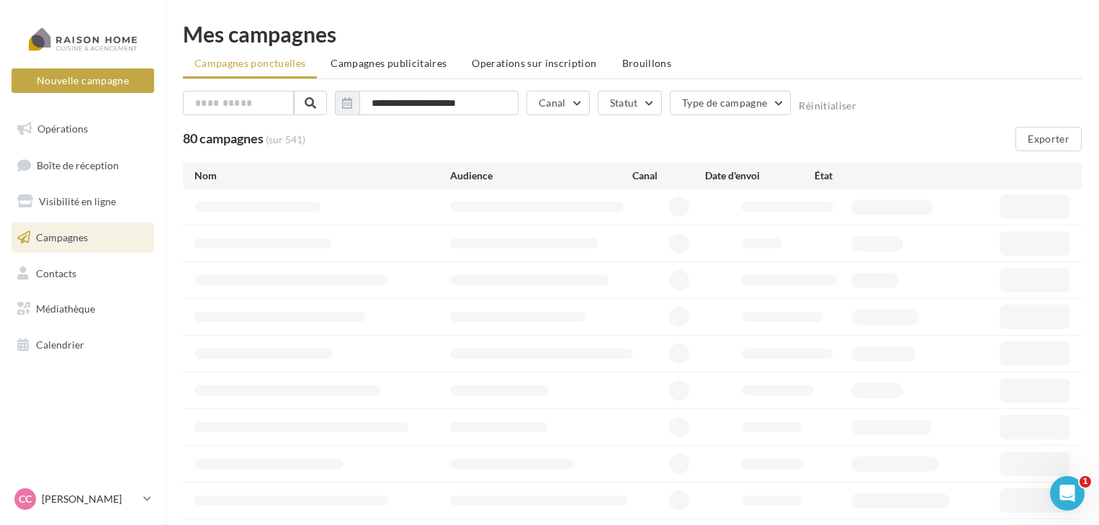
scroll to position [24, 0]
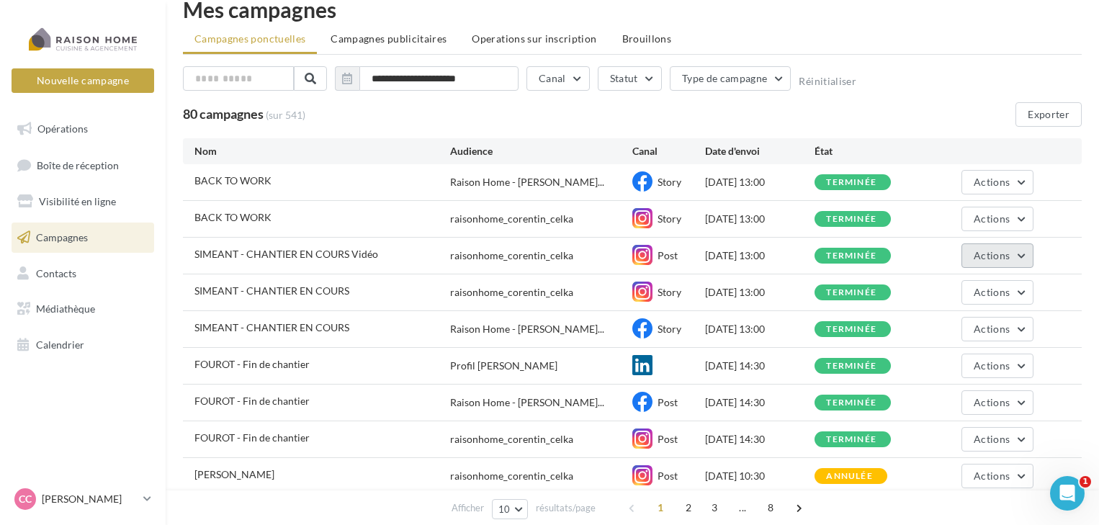
click at [979, 248] on button "Actions" at bounding box center [997, 255] width 72 height 24
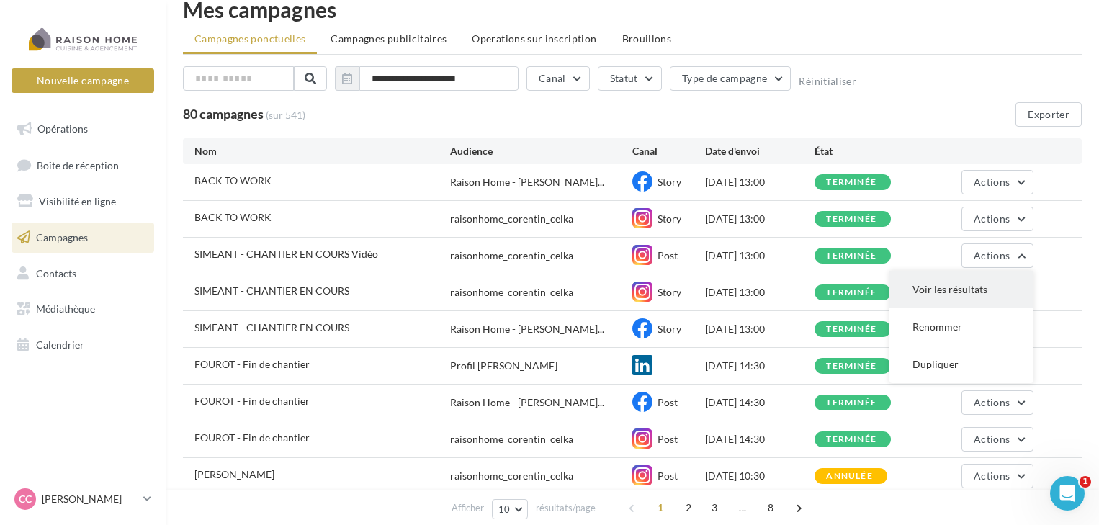
click at [954, 297] on button "Voir les résultats" at bounding box center [961, 289] width 144 height 37
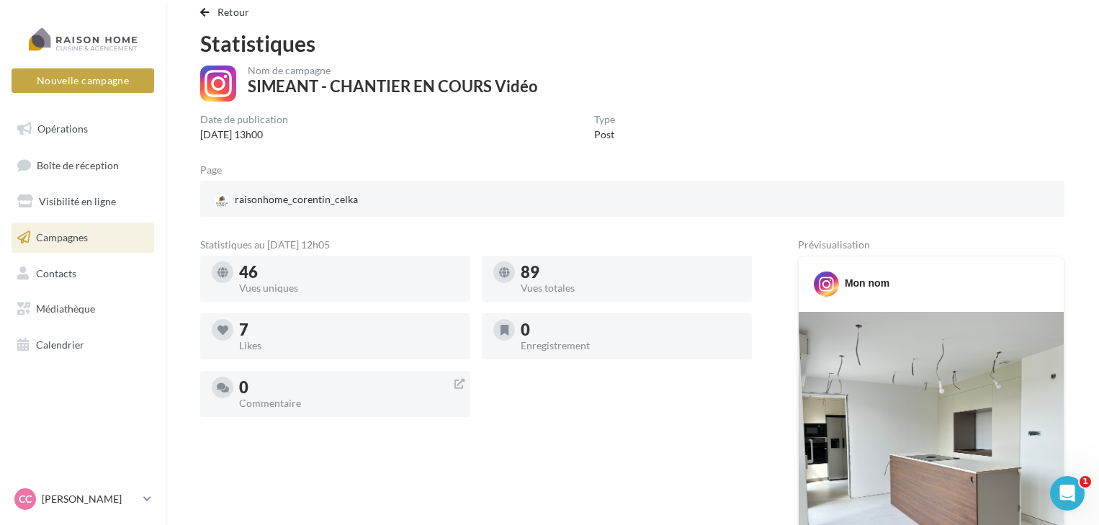
scroll to position [24, 0]
